Goal: Information Seeking & Learning: Get advice/opinions

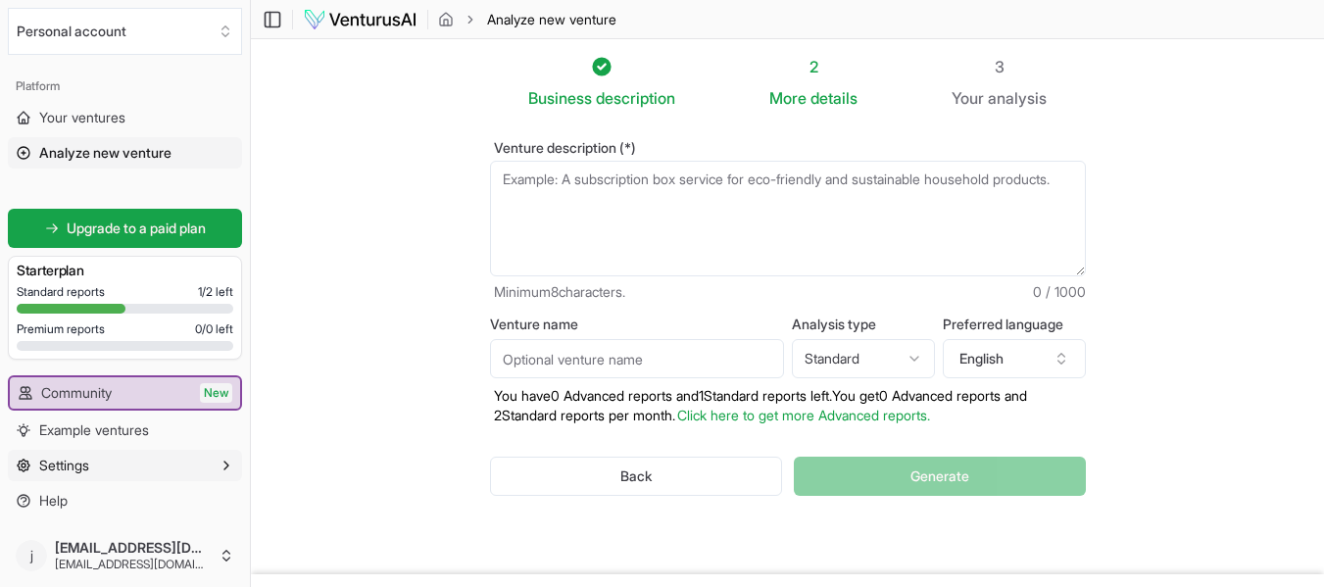
click at [72, 465] on span "Settings" at bounding box center [64, 466] width 50 height 20
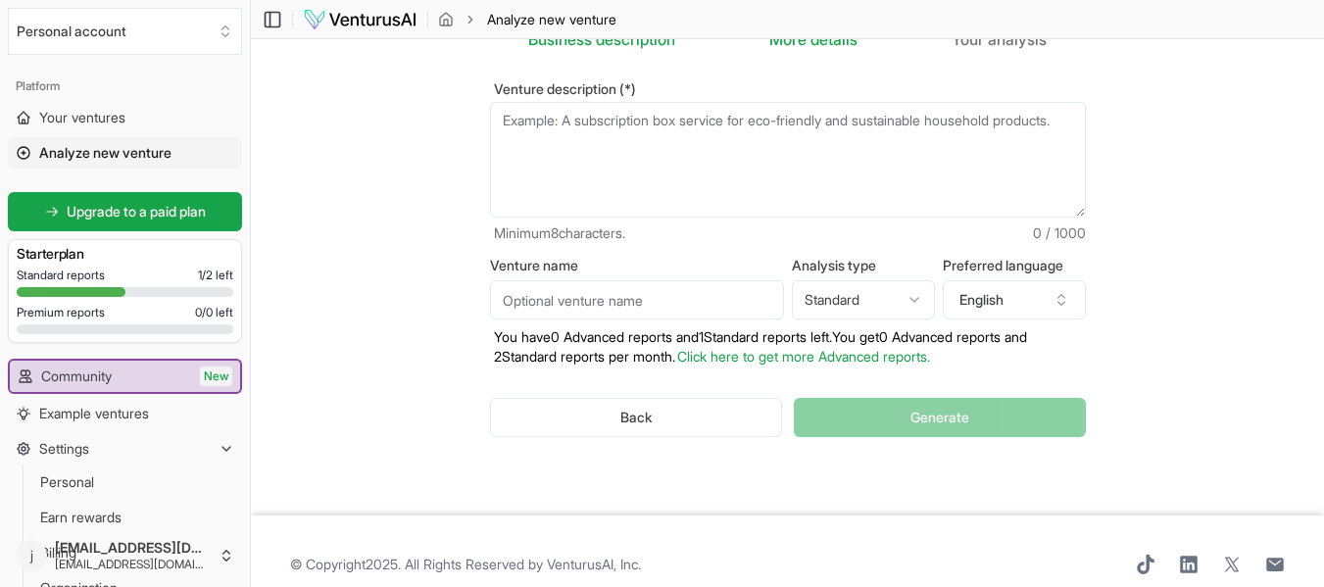
scroll to position [85, 0]
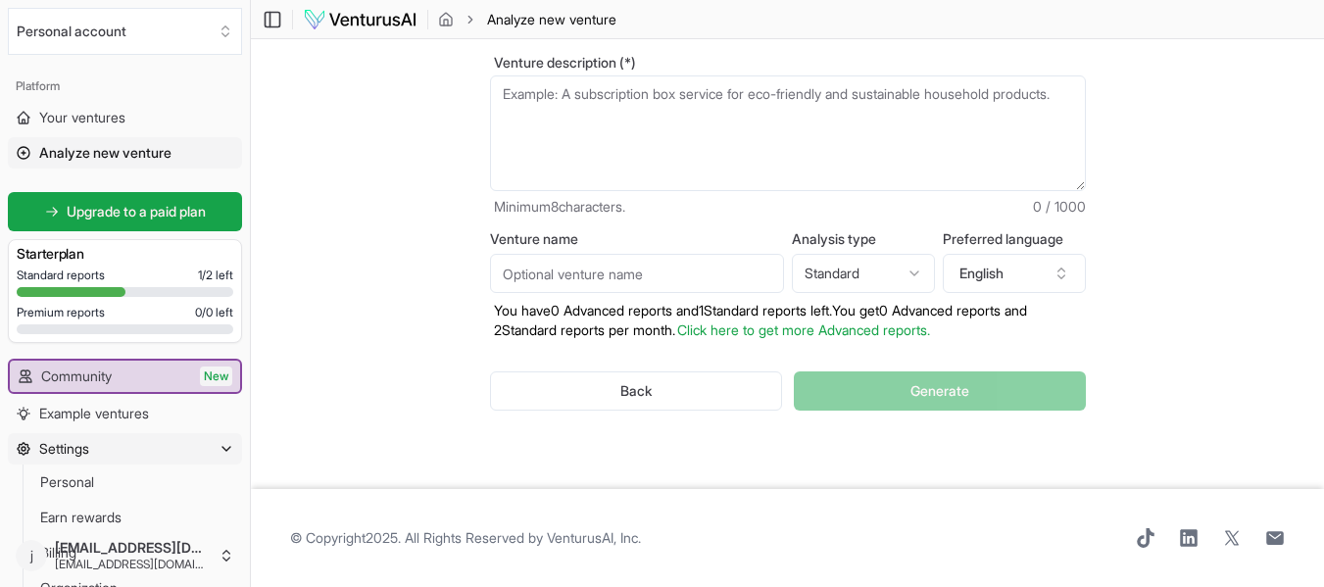
click at [69, 451] on span "Settings" at bounding box center [64, 449] width 50 height 20
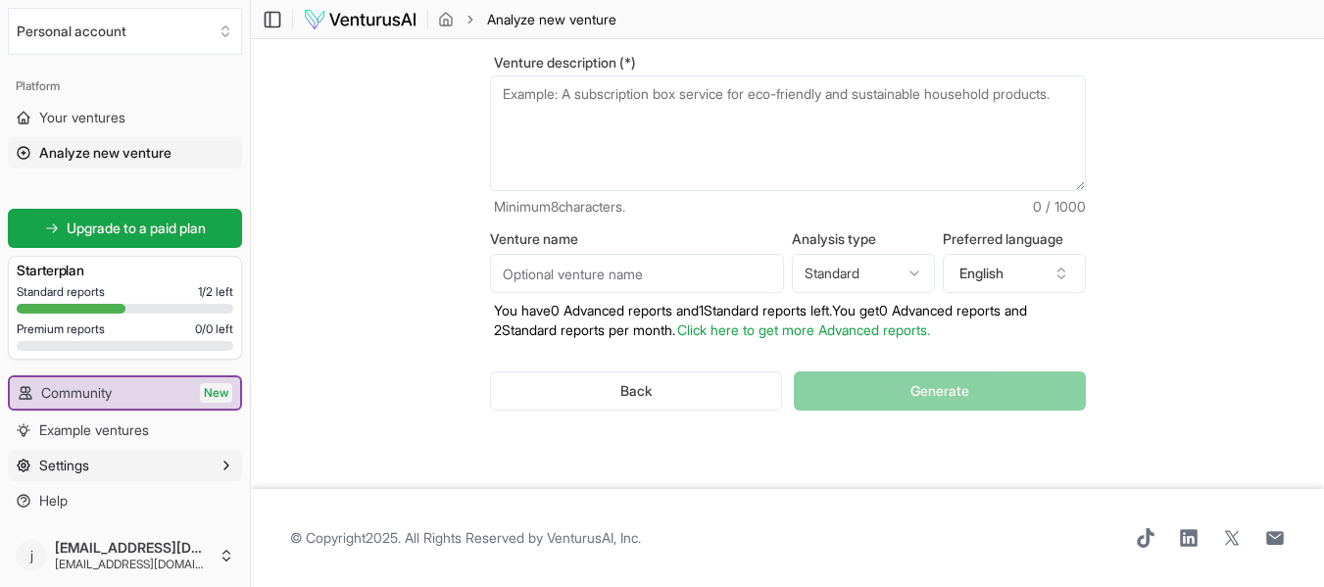
click at [65, 462] on span "Settings" at bounding box center [64, 466] width 50 height 20
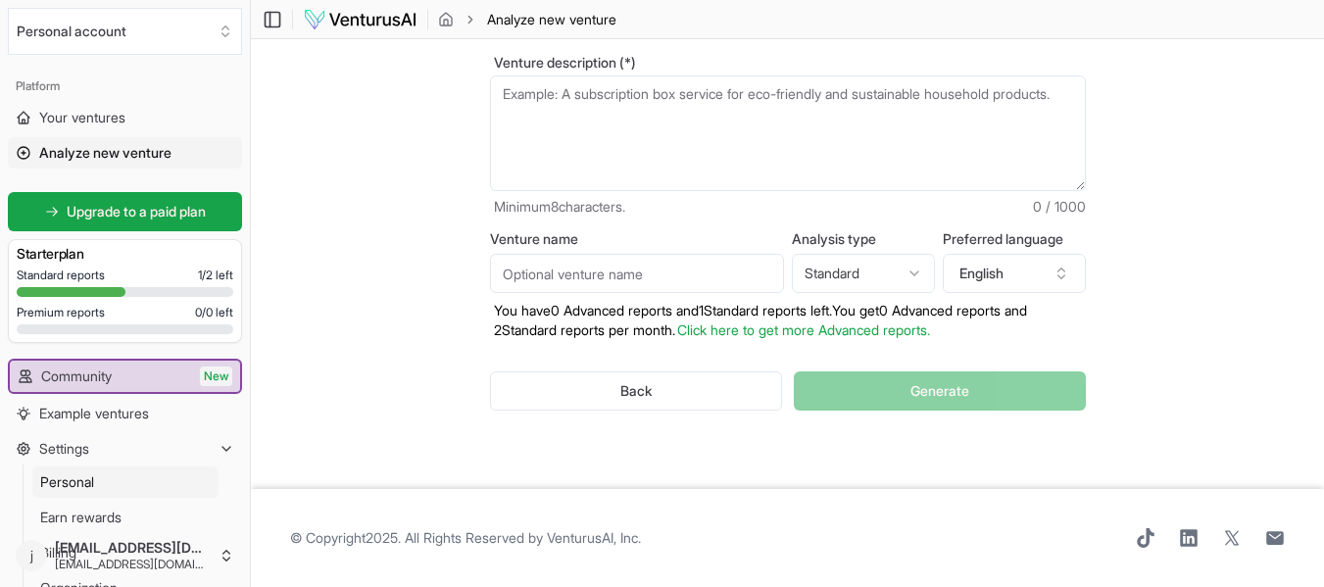
click at [79, 484] on span "Personal" at bounding box center [67, 482] width 54 height 20
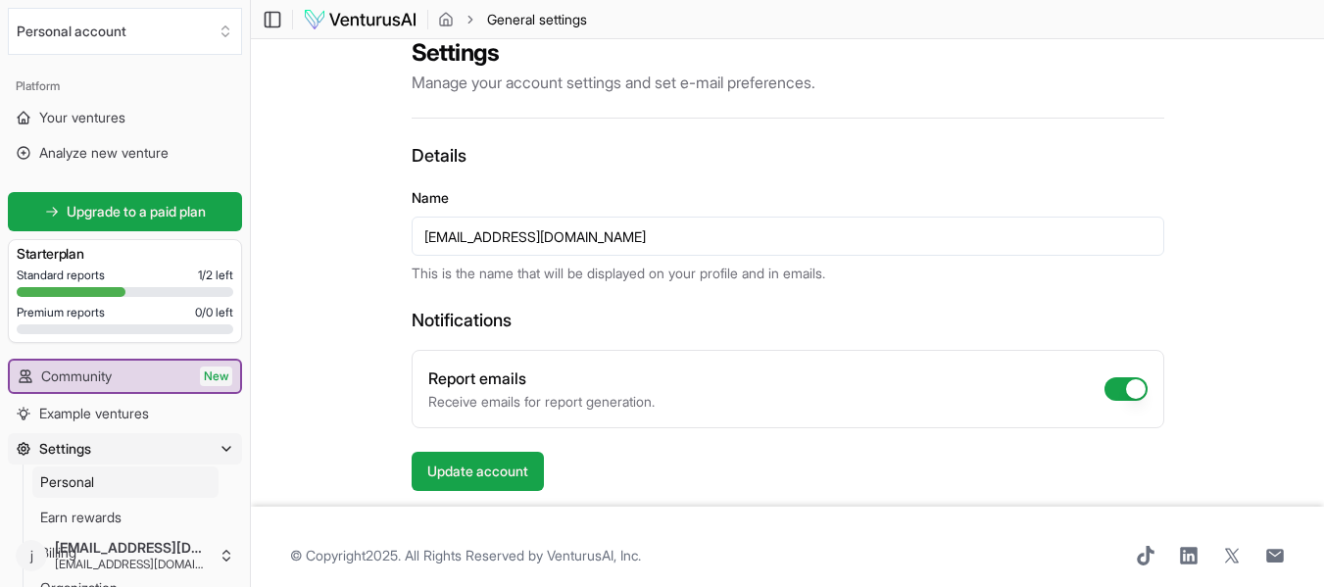
scroll to position [51, 0]
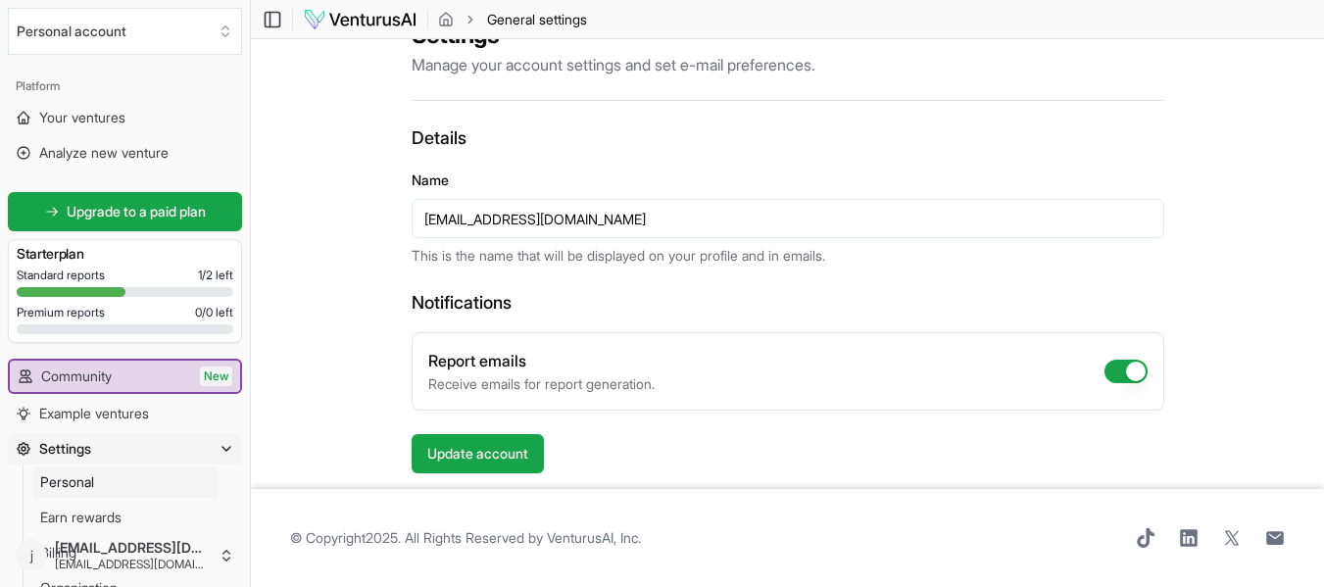
click at [78, 444] on span "Settings" at bounding box center [65, 449] width 52 height 20
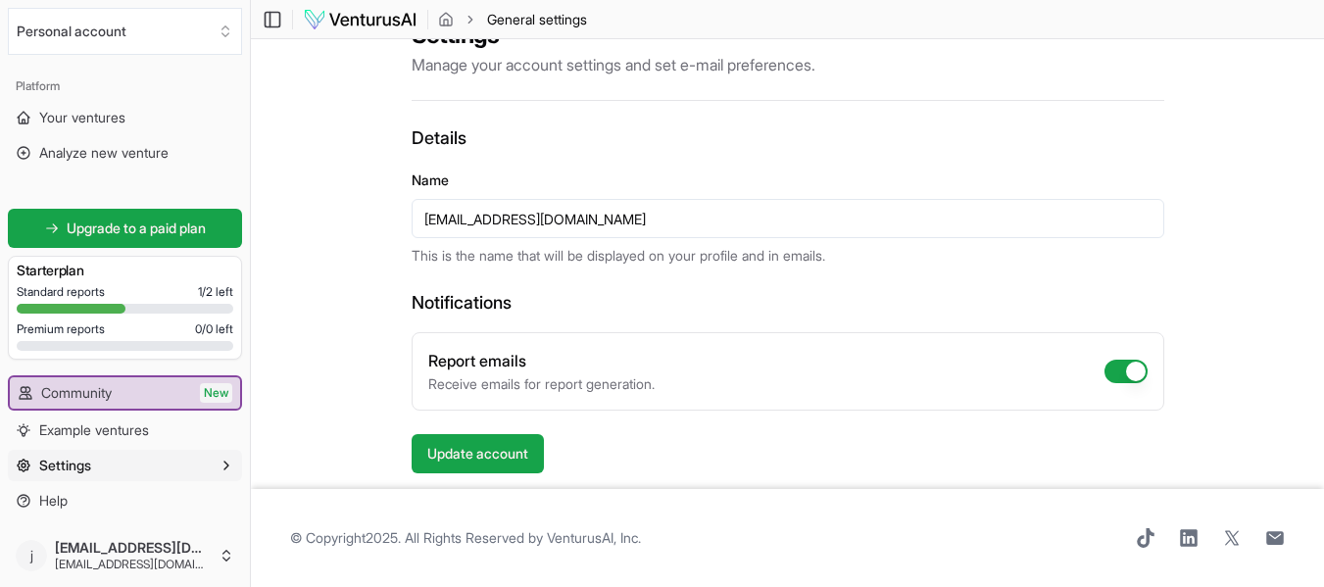
click at [230, 465] on icon "button" at bounding box center [227, 466] width 16 height 16
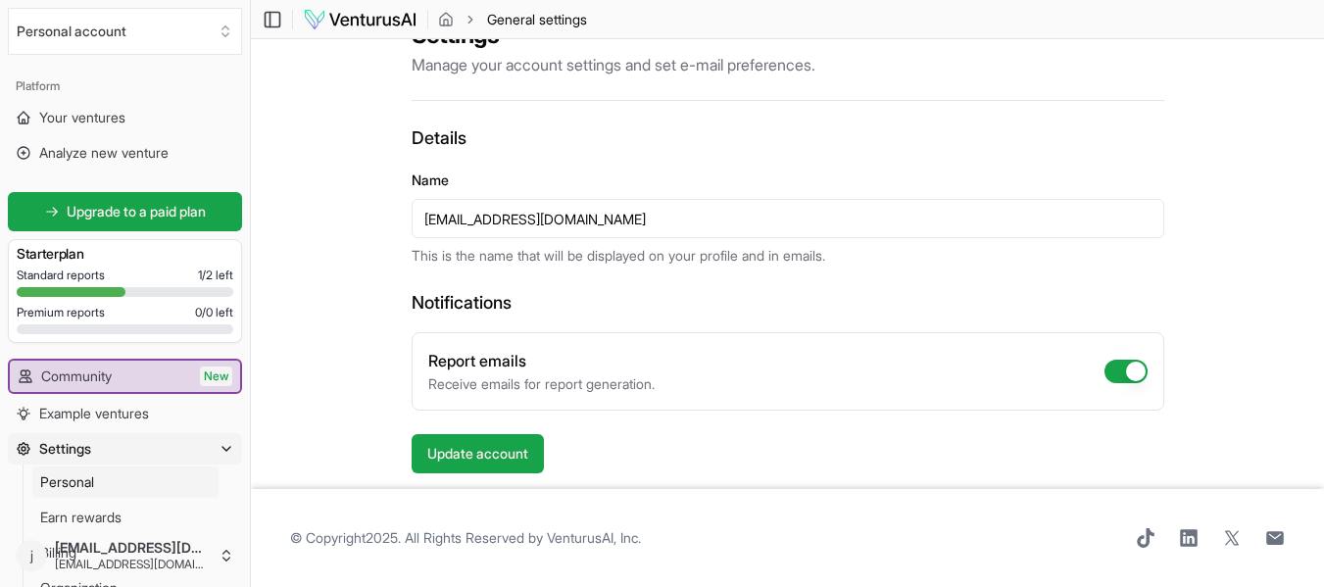
click at [79, 480] on span "Personal" at bounding box center [67, 482] width 54 height 20
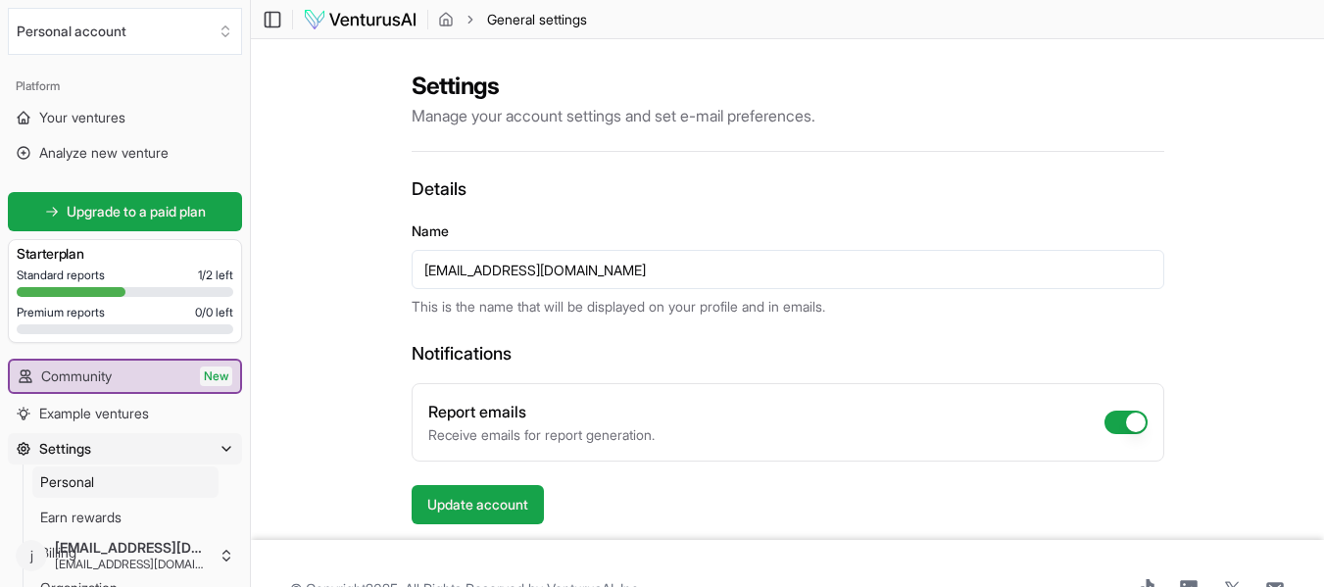
click at [73, 445] on span "Settings" at bounding box center [65, 449] width 52 height 20
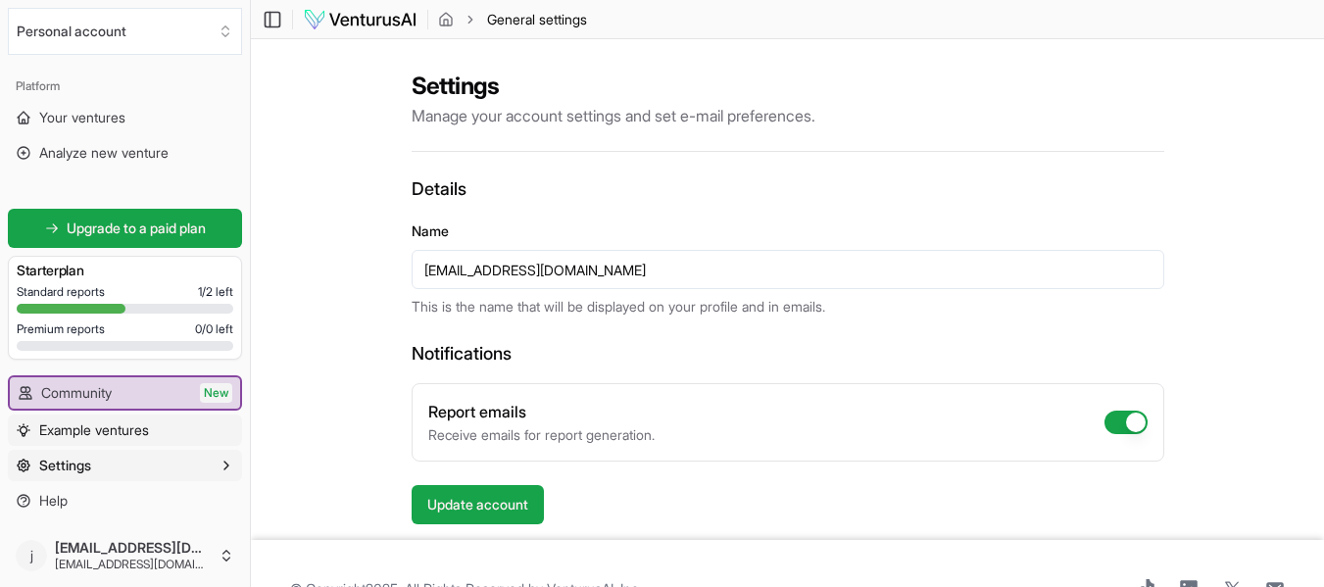
click at [95, 427] on span "Example ventures" at bounding box center [94, 430] width 110 height 20
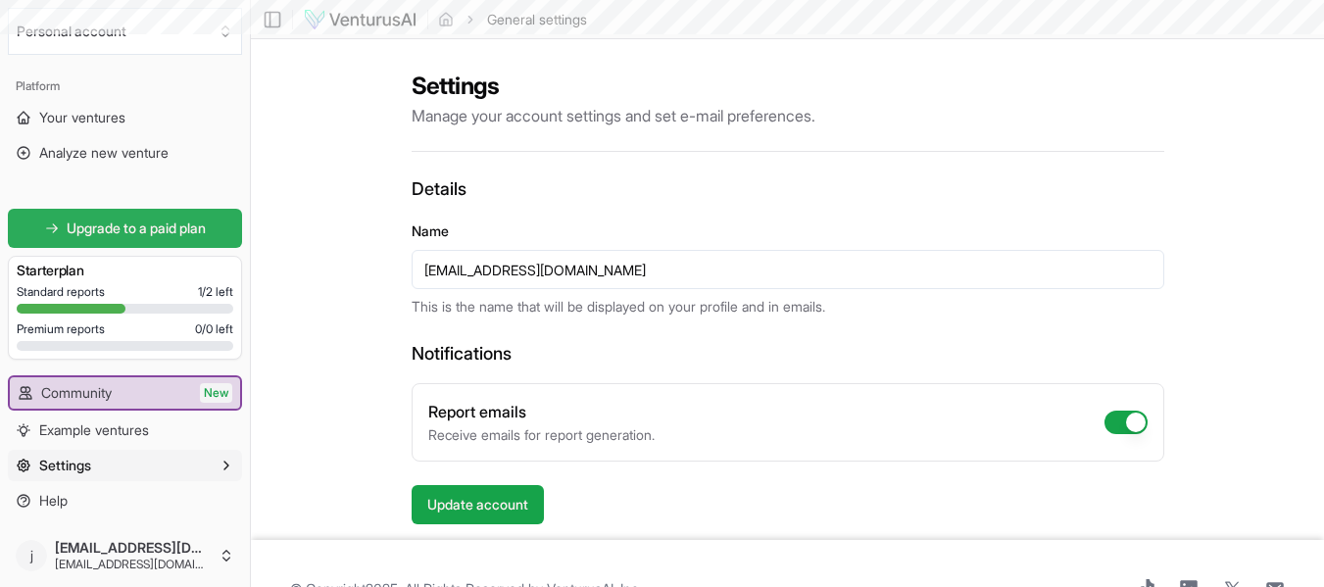
click at [122, 225] on span "Upgrade to a paid plan" at bounding box center [136, 229] width 139 height 20
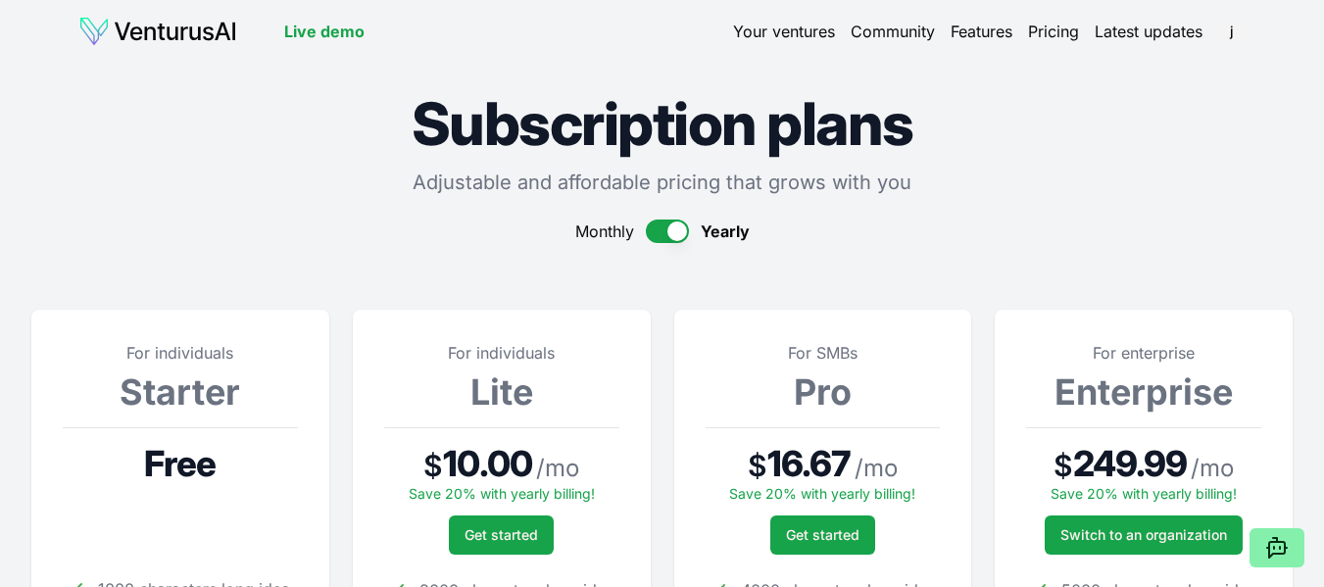
click at [878, 31] on link "Community" at bounding box center [893, 32] width 84 height 24
click at [979, 30] on link "Features" at bounding box center [982, 32] width 62 height 24
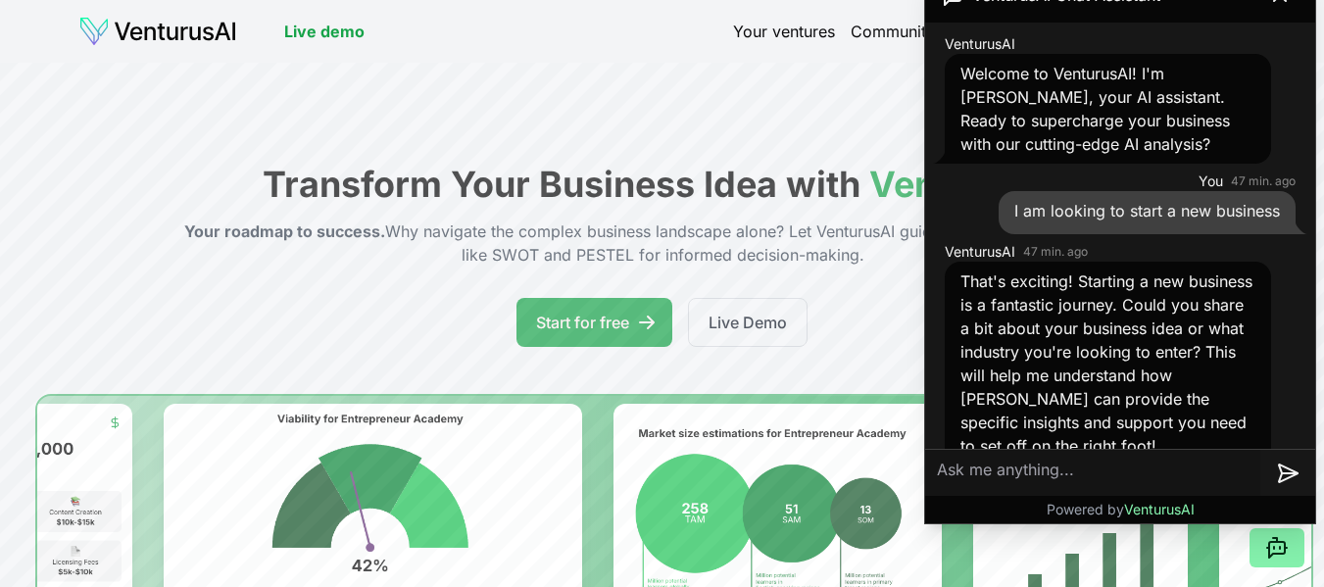
scroll to position [28, 0]
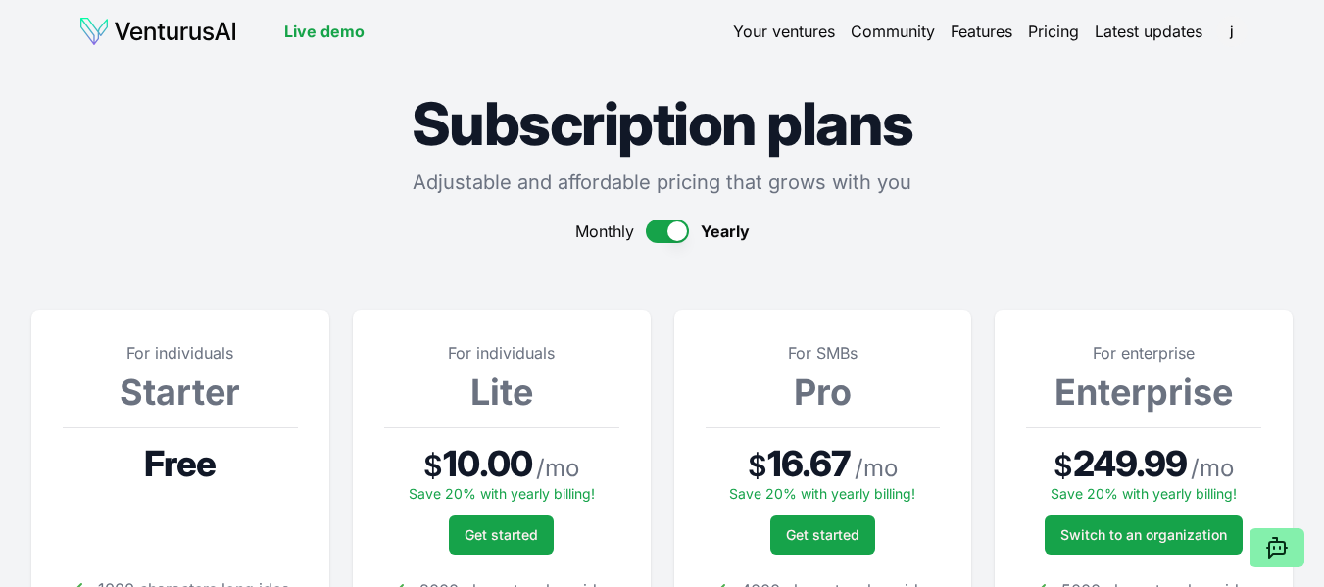
click at [1234, 35] on html "We value your privacy We use cookies to enhance your browsing experience, serve…" at bounding box center [662, 293] width 1324 height 587
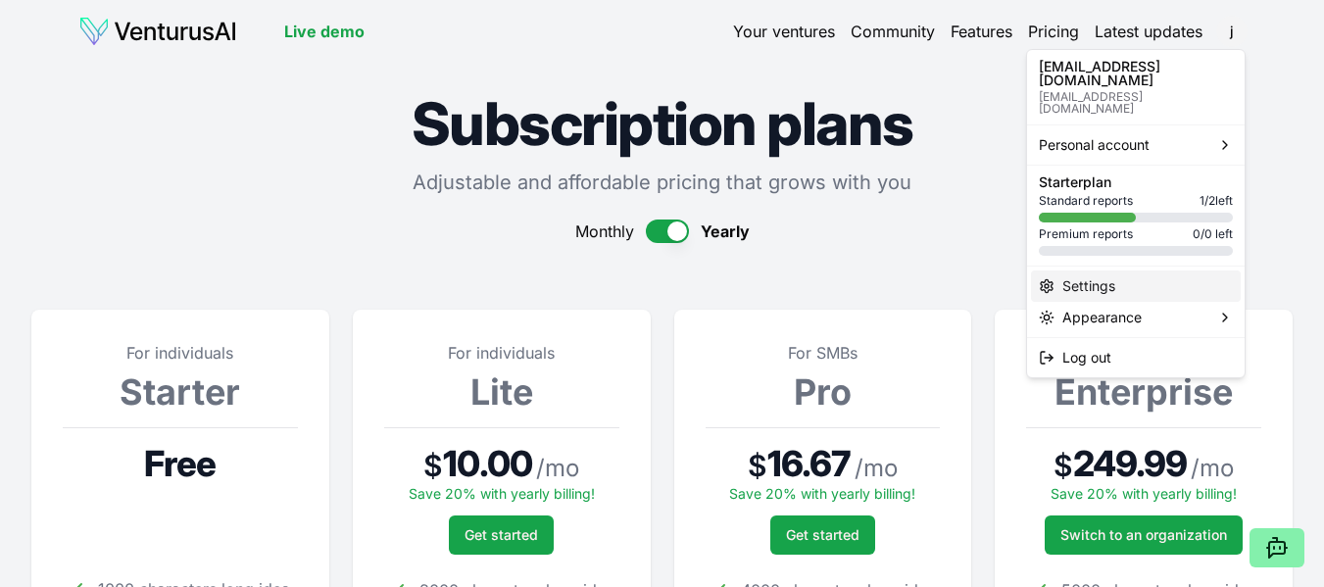
click at [1095, 270] on div "Settings" at bounding box center [1136, 285] width 210 height 31
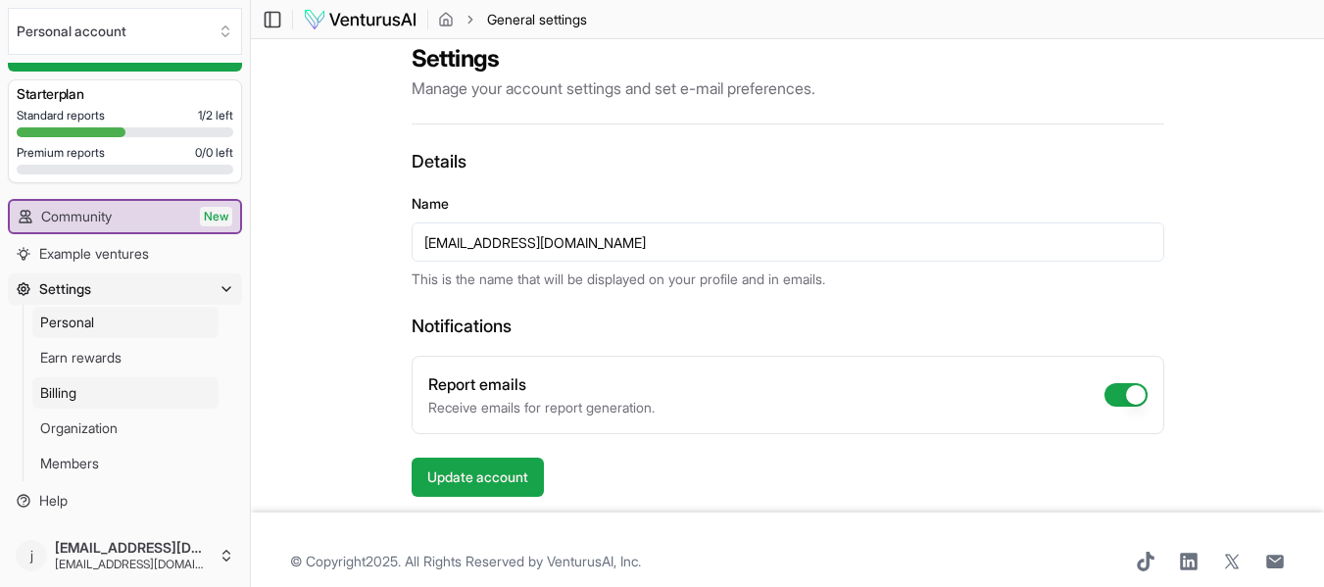
scroll to position [51, 0]
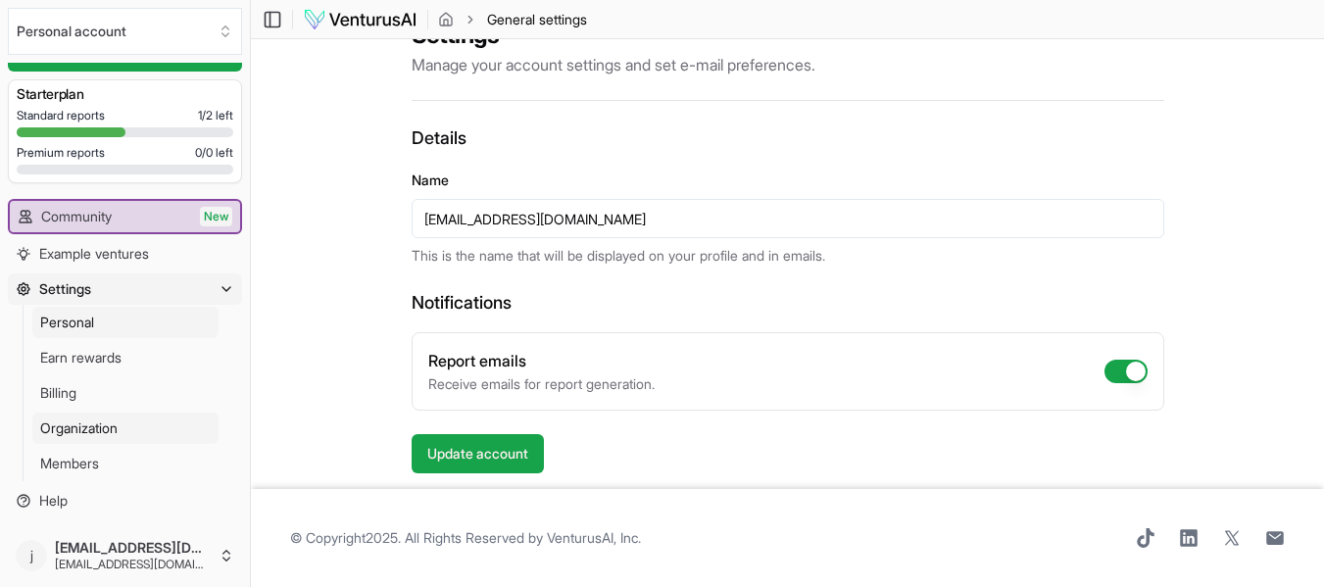
click at [74, 425] on span "Organization" at bounding box center [78, 428] width 77 height 20
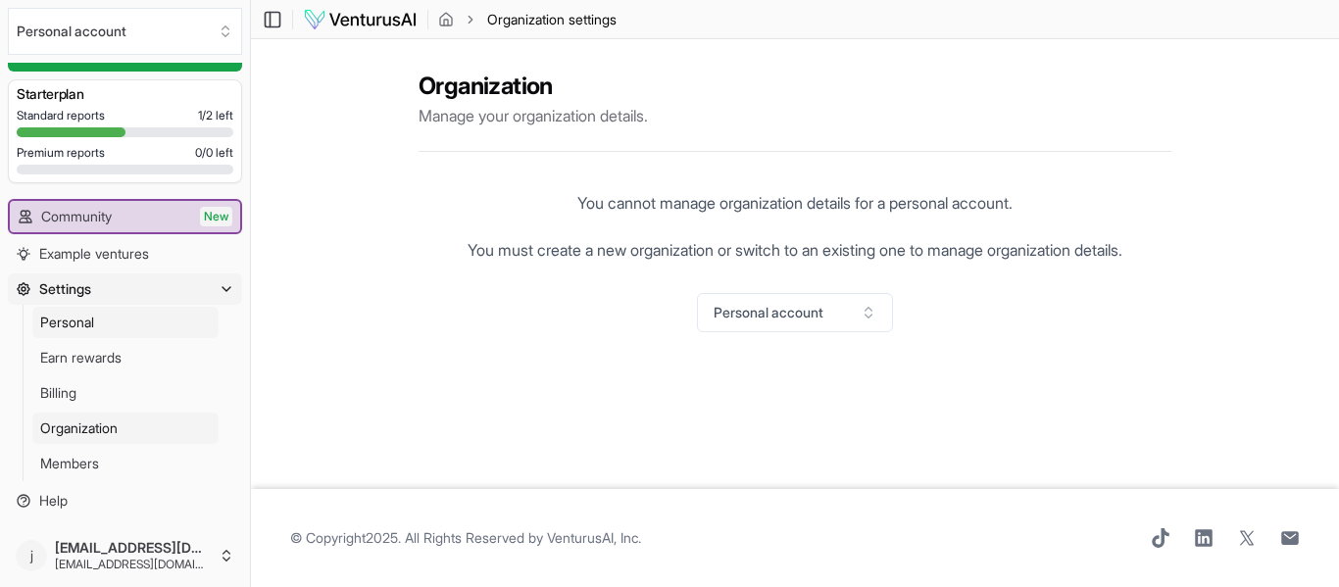
click at [62, 321] on span "Personal" at bounding box center [67, 323] width 54 height 20
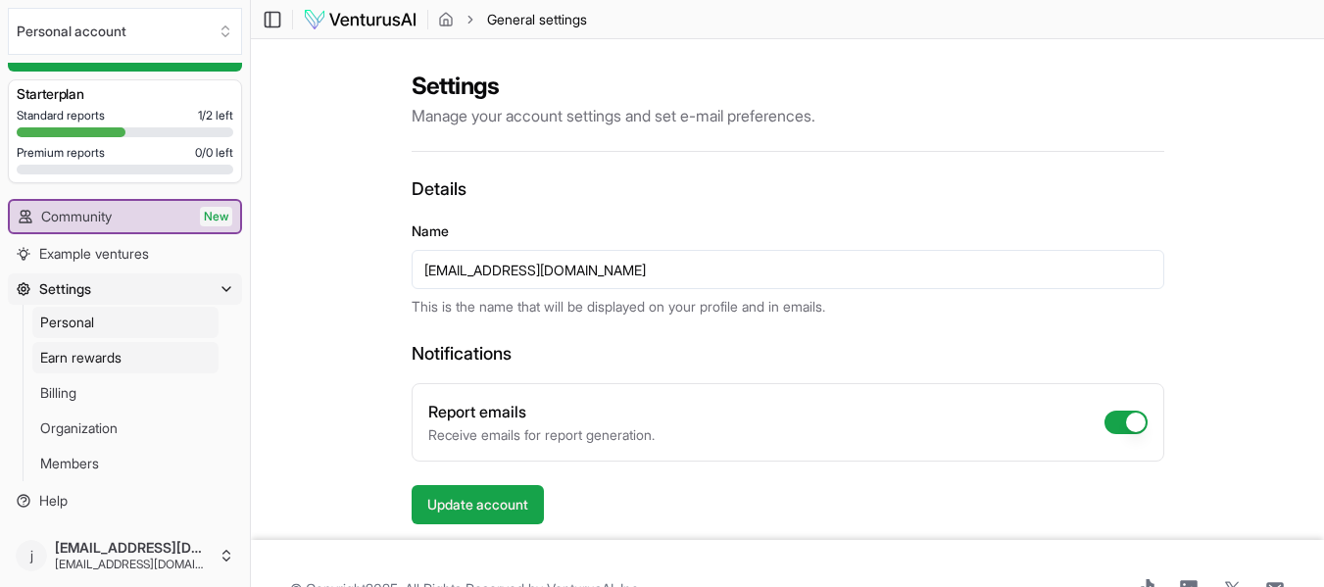
click at [64, 356] on span "Earn rewards" at bounding box center [80, 358] width 81 height 20
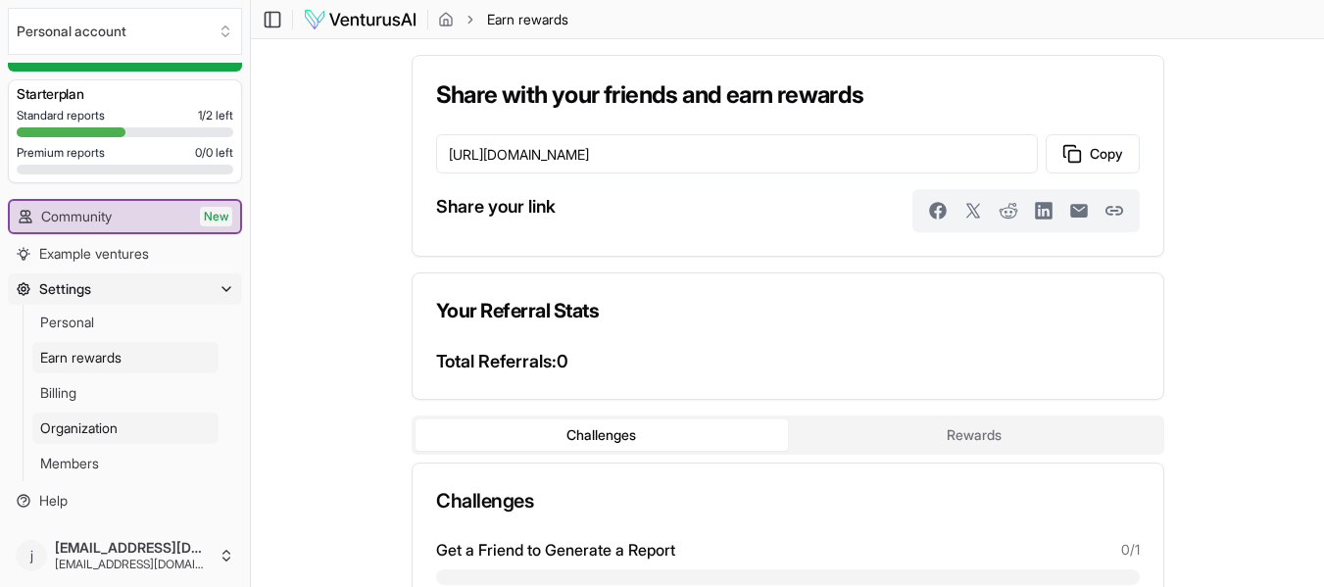
click at [66, 423] on span "Organization" at bounding box center [78, 428] width 77 height 20
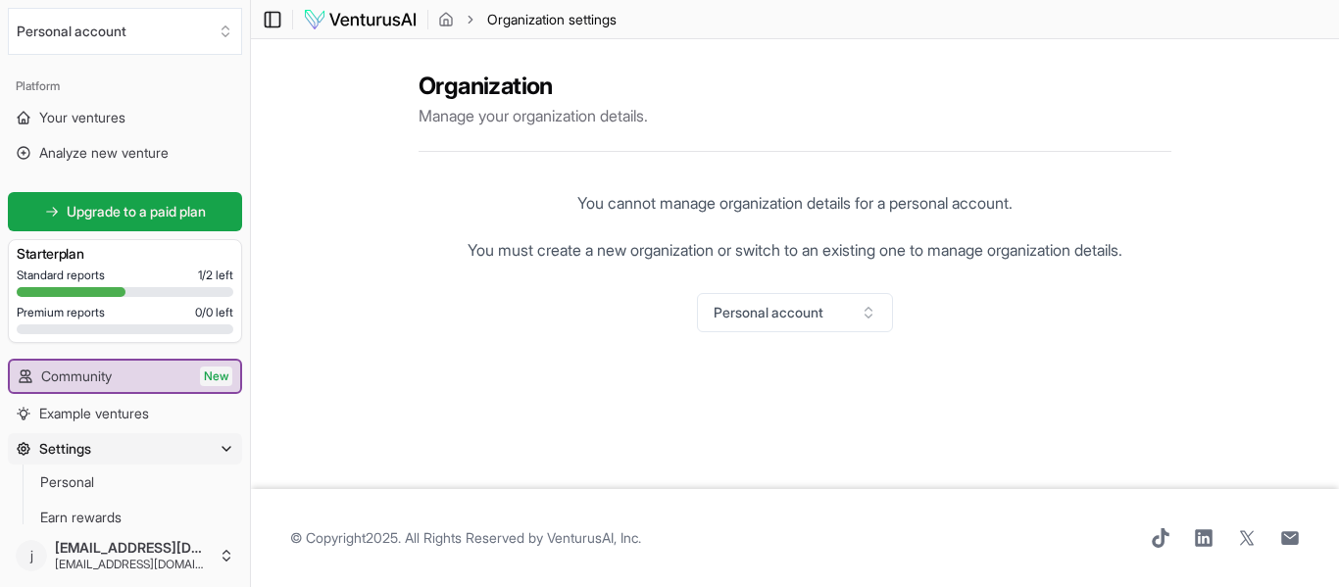
click at [272, 20] on icon at bounding box center [273, 20] width 20 height 24
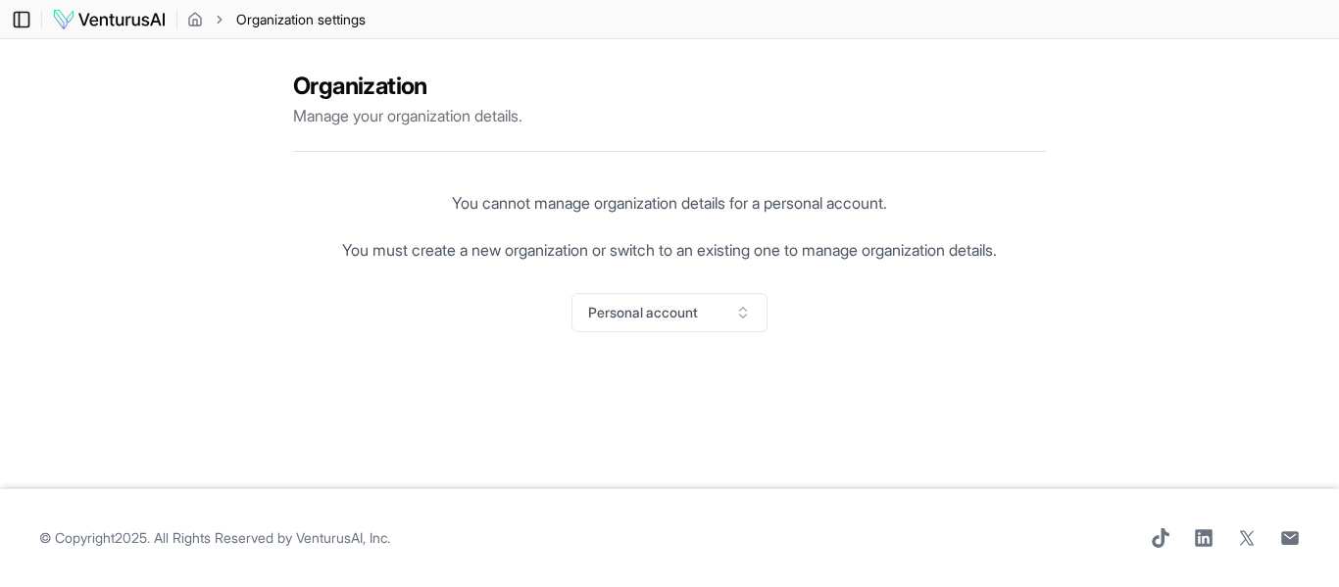
click at [27, 21] on icon at bounding box center [22, 20] width 20 height 24
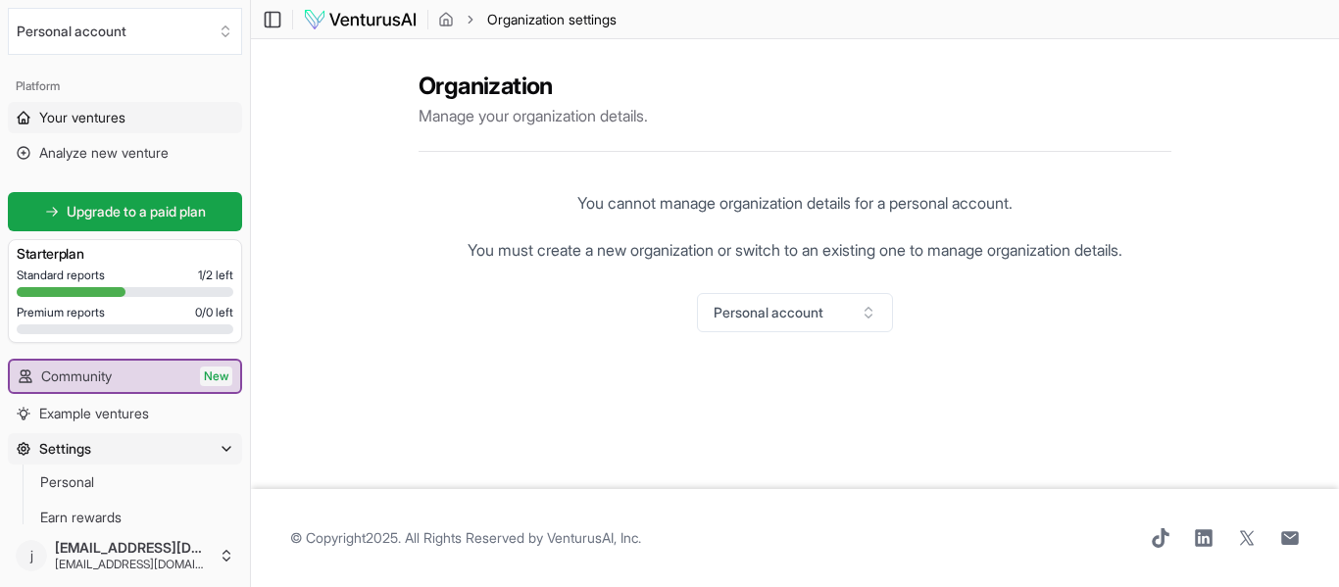
click at [89, 117] on span "Your ventures" at bounding box center [82, 118] width 86 height 20
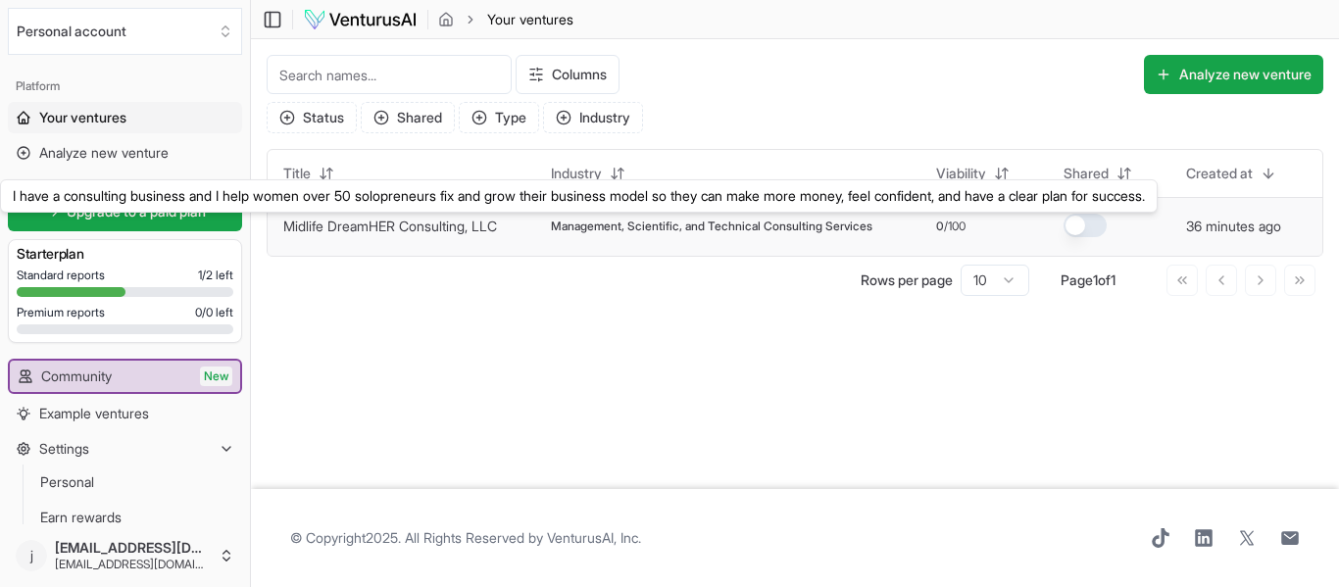
click at [415, 229] on link "Midlife DreamHER Consulting, LLC" at bounding box center [390, 226] width 214 height 17
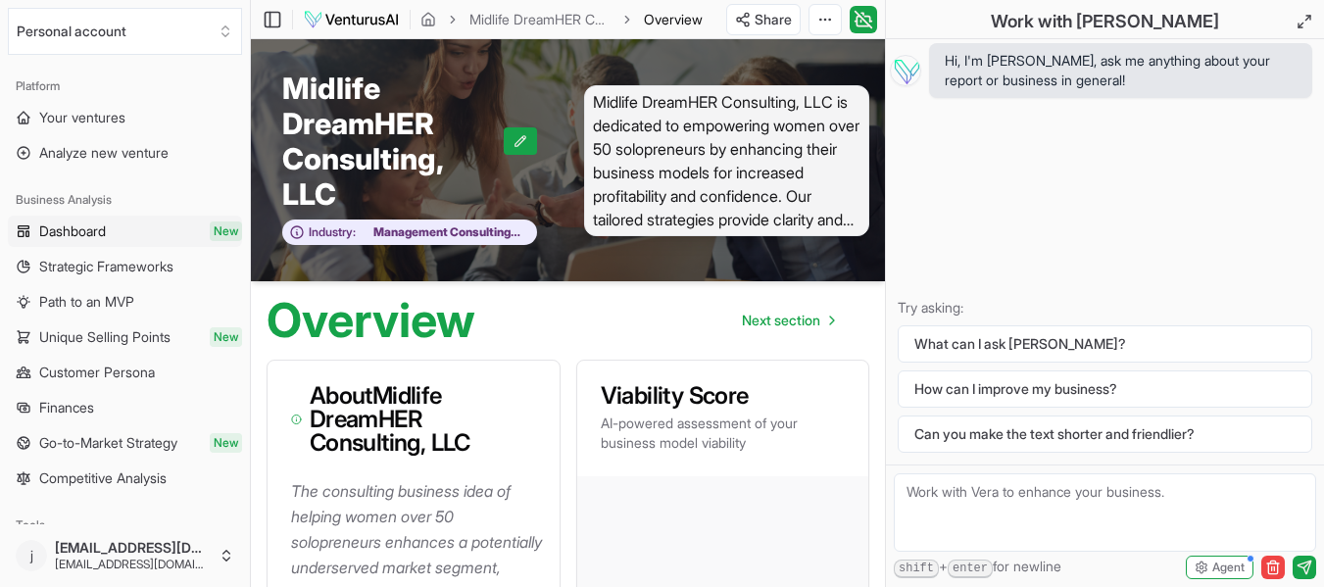
click at [72, 229] on span "Dashboard" at bounding box center [72, 231] width 67 height 20
click at [81, 231] on span "Dashboard" at bounding box center [73, 231] width 69 height 20
click at [76, 266] on span "Strategic Frameworks" at bounding box center [106, 267] width 134 height 20
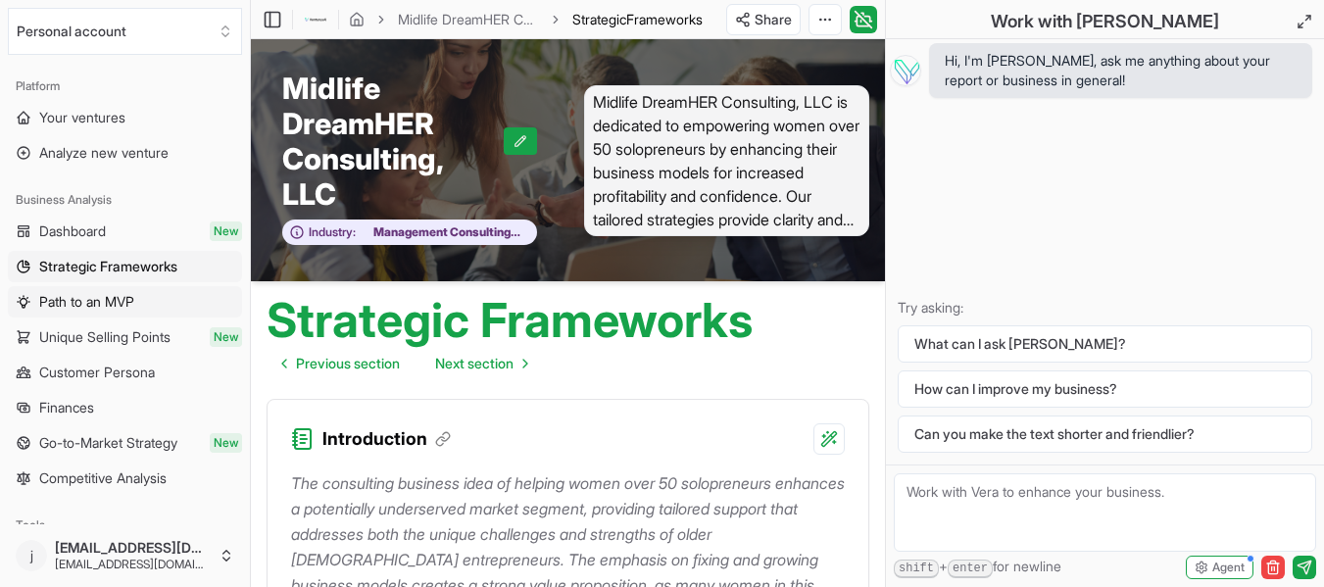
click at [69, 302] on span "Path to an MVP" at bounding box center [86, 302] width 95 height 20
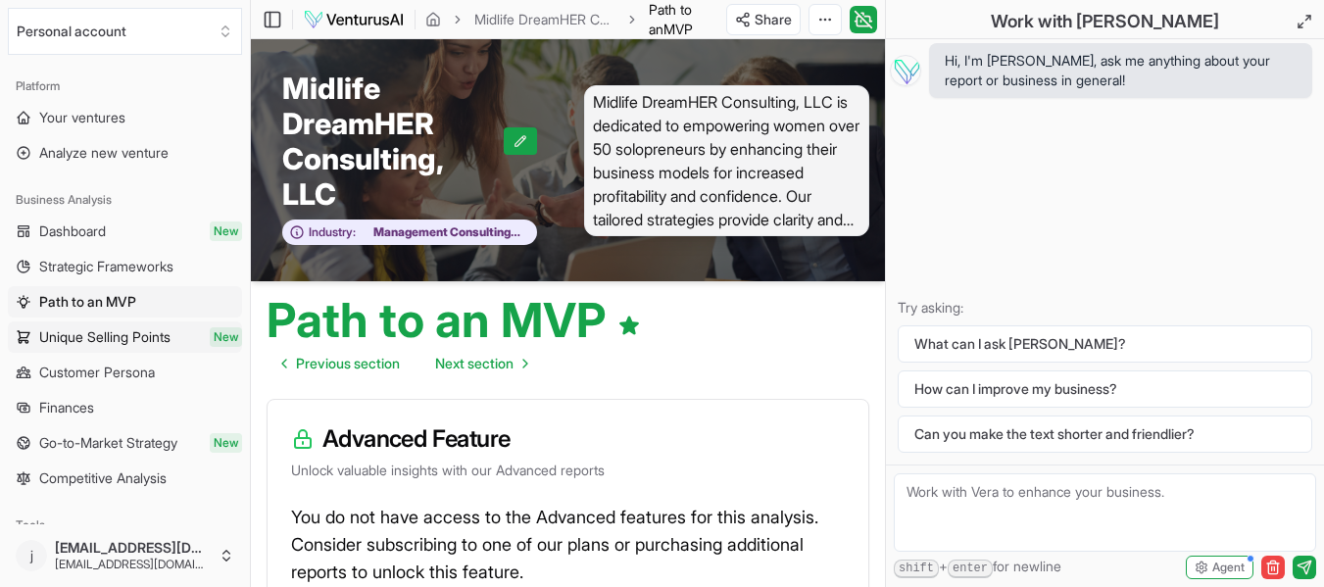
click at [75, 335] on span "Unique Selling Points" at bounding box center [104, 337] width 131 height 20
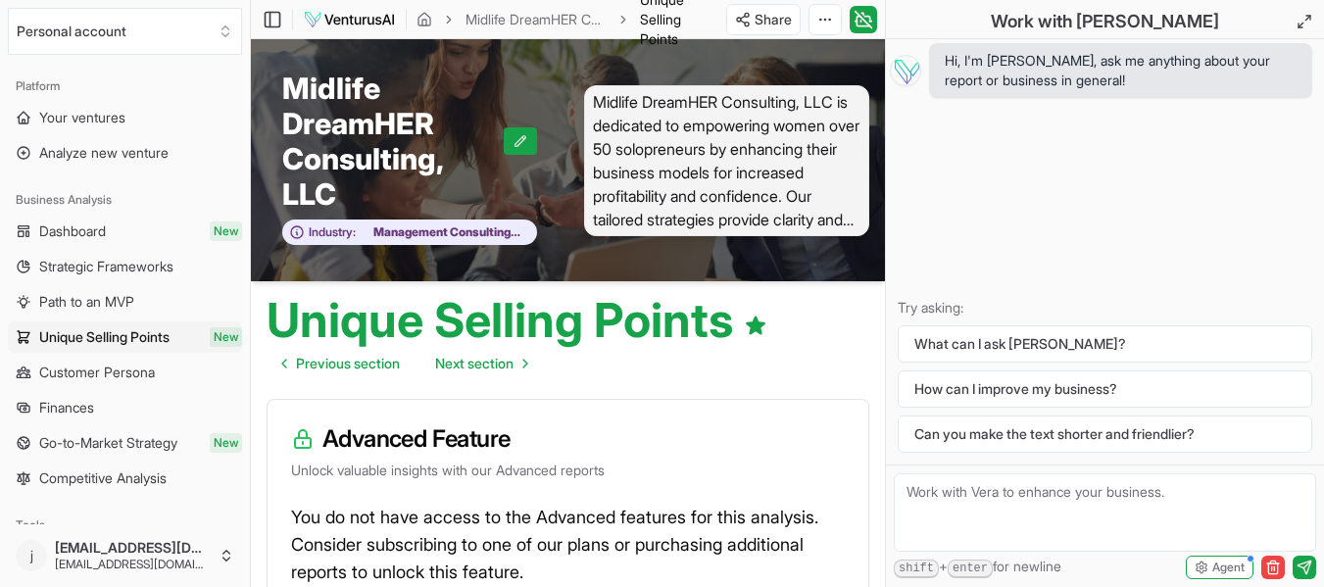
click at [63, 369] on span "Customer Persona" at bounding box center [97, 373] width 116 height 20
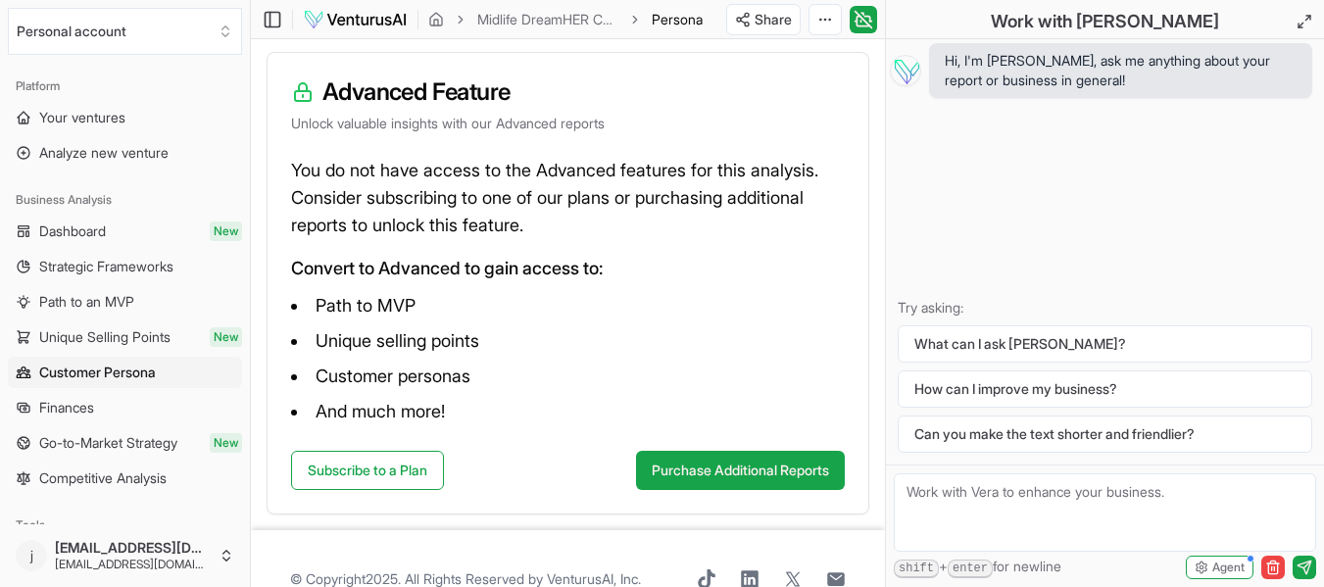
scroll to position [388, 0]
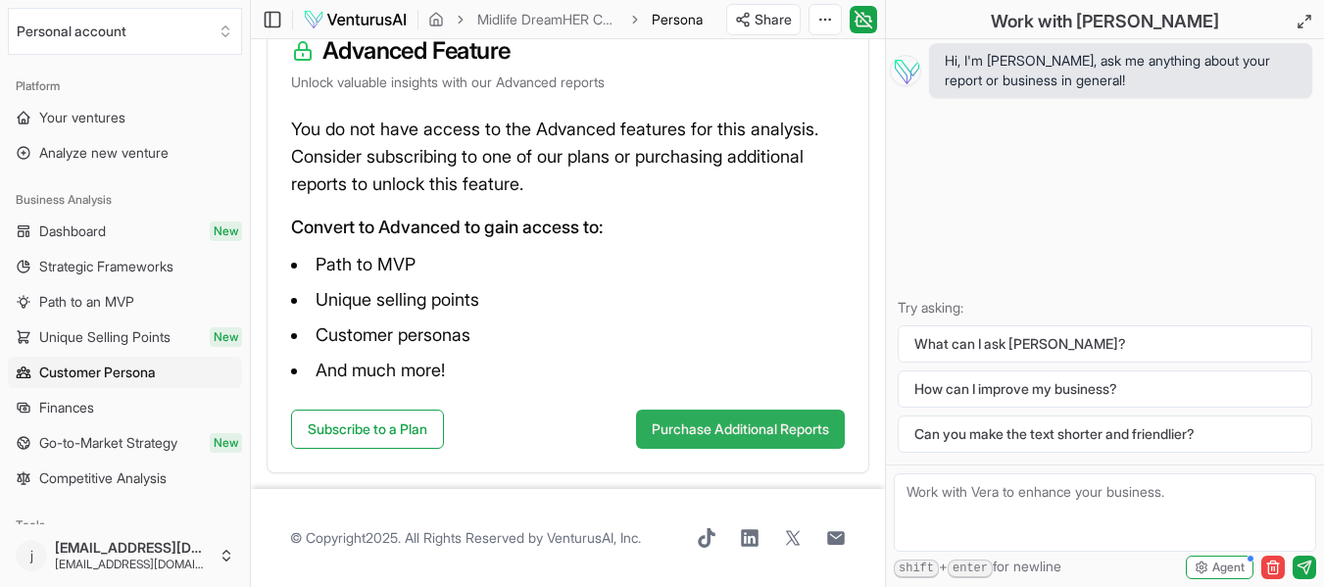
click at [672, 428] on button "Purchase Additional Reports" at bounding box center [740, 429] width 209 height 39
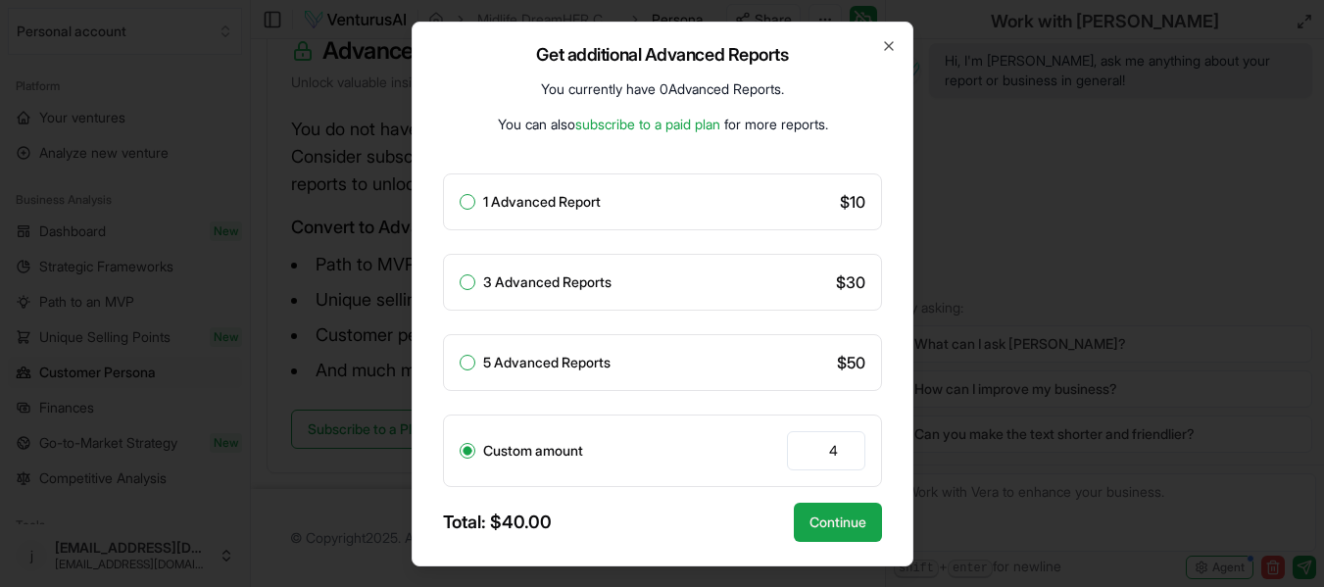
click at [847, 444] on input "4" at bounding box center [826, 450] width 78 height 39
type input "5"
click at [848, 445] on input "5" at bounding box center [826, 450] width 78 height 39
click at [887, 45] on icon "button" at bounding box center [889, 46] width 16 height 16
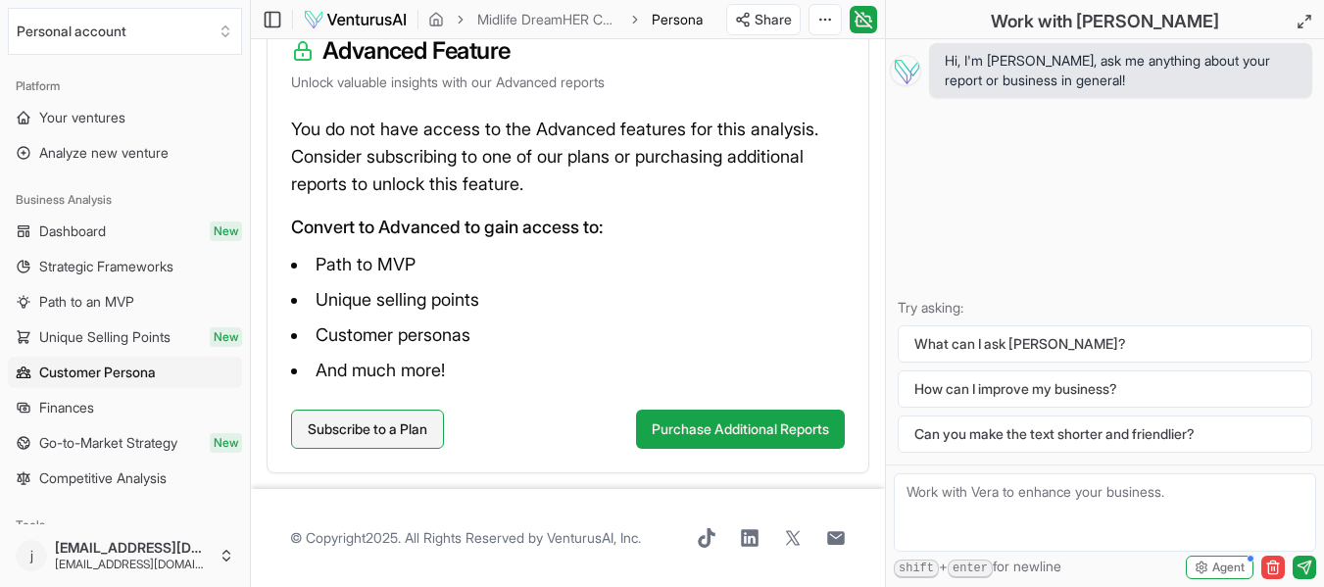
click at [381, 425] on link "Subscribe to a Plan" at bounding box center [367, 429] width 153 height 39
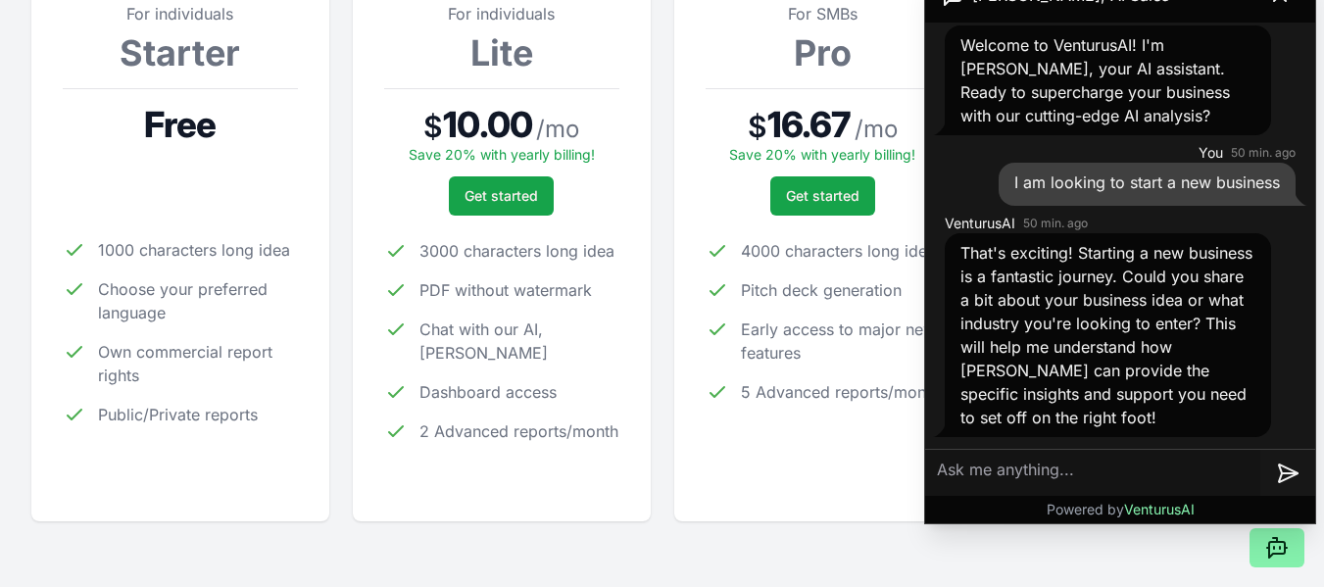
scroll to position [294, 0]
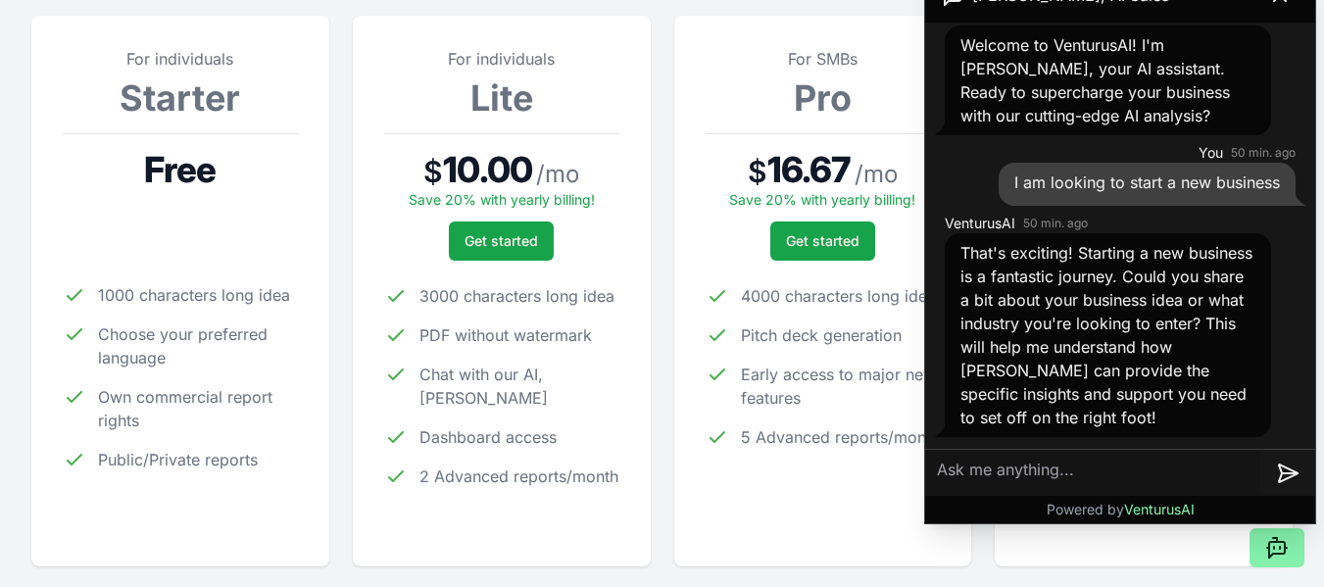
click at [989, 475] on textarea at bounding box center [1092, 473] width 335 height 47
click at [1235, 469] on textarea "Do you have to pay by the month or year?" at bounding box center [1092, 473] width 335 height 47
click at [1085, 469] on textarea "Do you have to pay by the month or year?" at bounding box center [1092, 473] width 335 height 47
click at [1237, 471] on textarea "Do you have to pay for the month or year?" at bounding box center [1092, 473] width 335 height 47
type textarea "Do you have to pay for the month or year with your initial payment?"
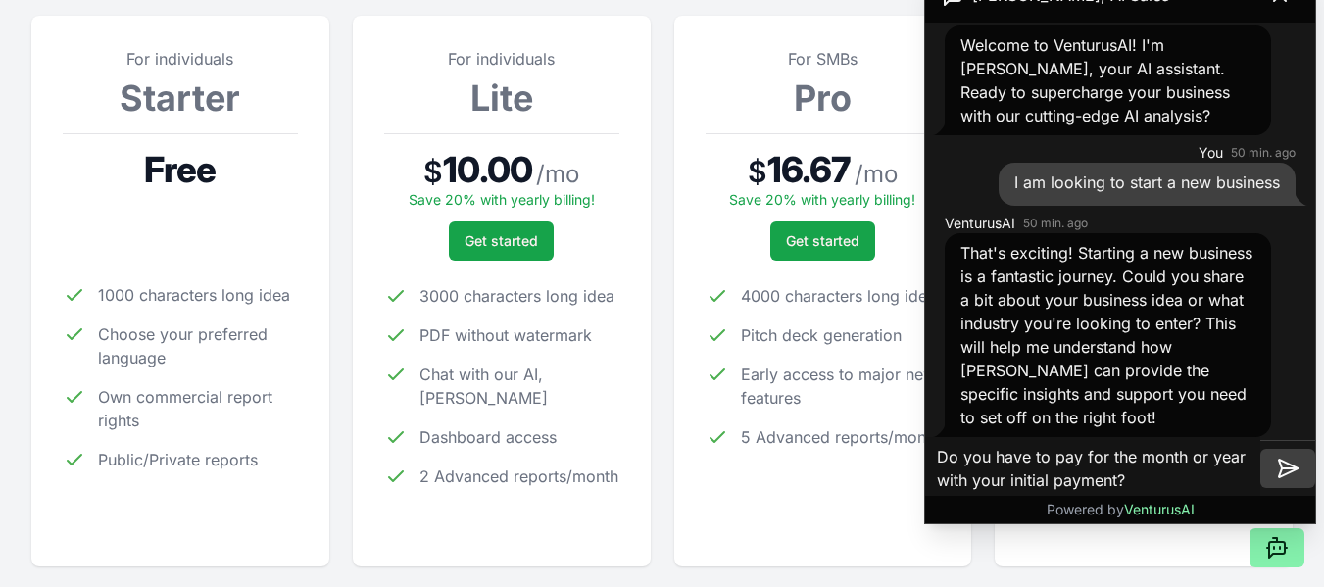
click at [1279, 471] on icon at bounding box center [1288, 469] width 24 height 24
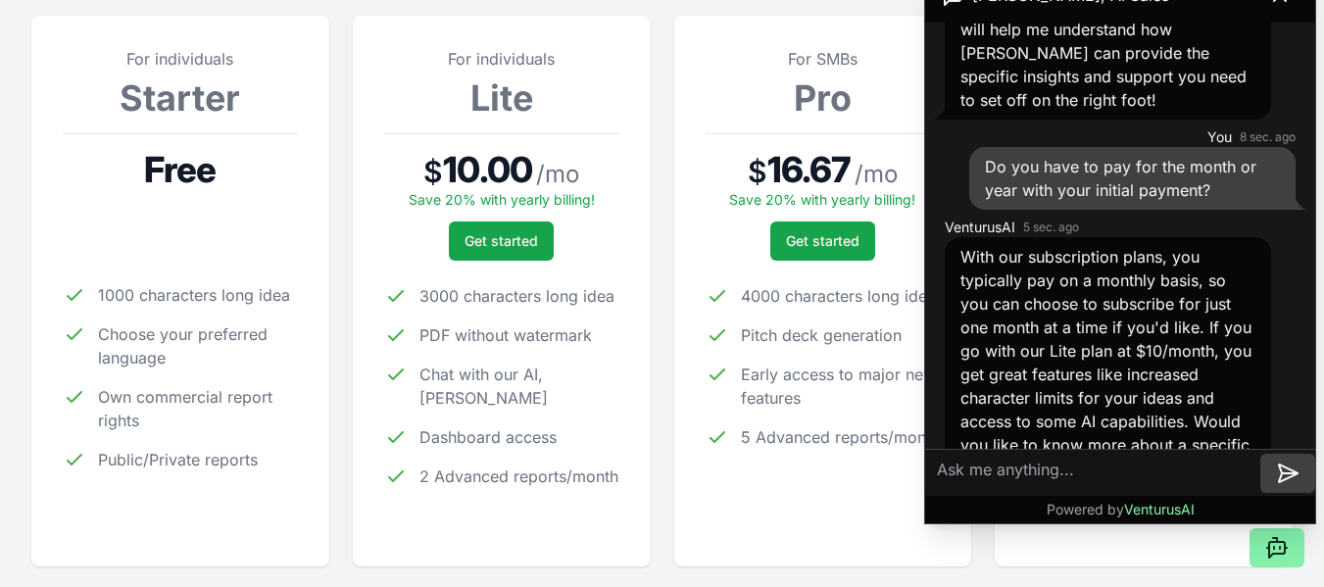
click at [788, 496] on div "For SMBs Pro $ 16.67 / mo Save 20% with yearly billing! Get started 4000 charac…" at bounding box center [823, 291] width 235 height 488
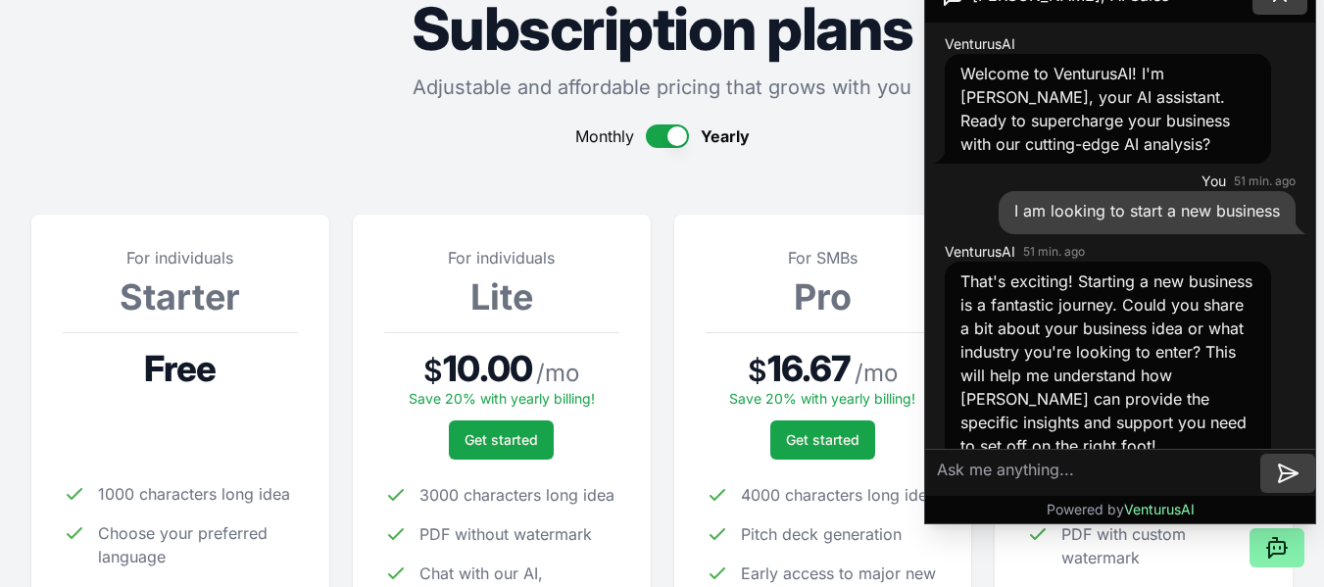
scroll to position [0, 0]
